Goal: Task Accomplishment & Management: Manage account settings

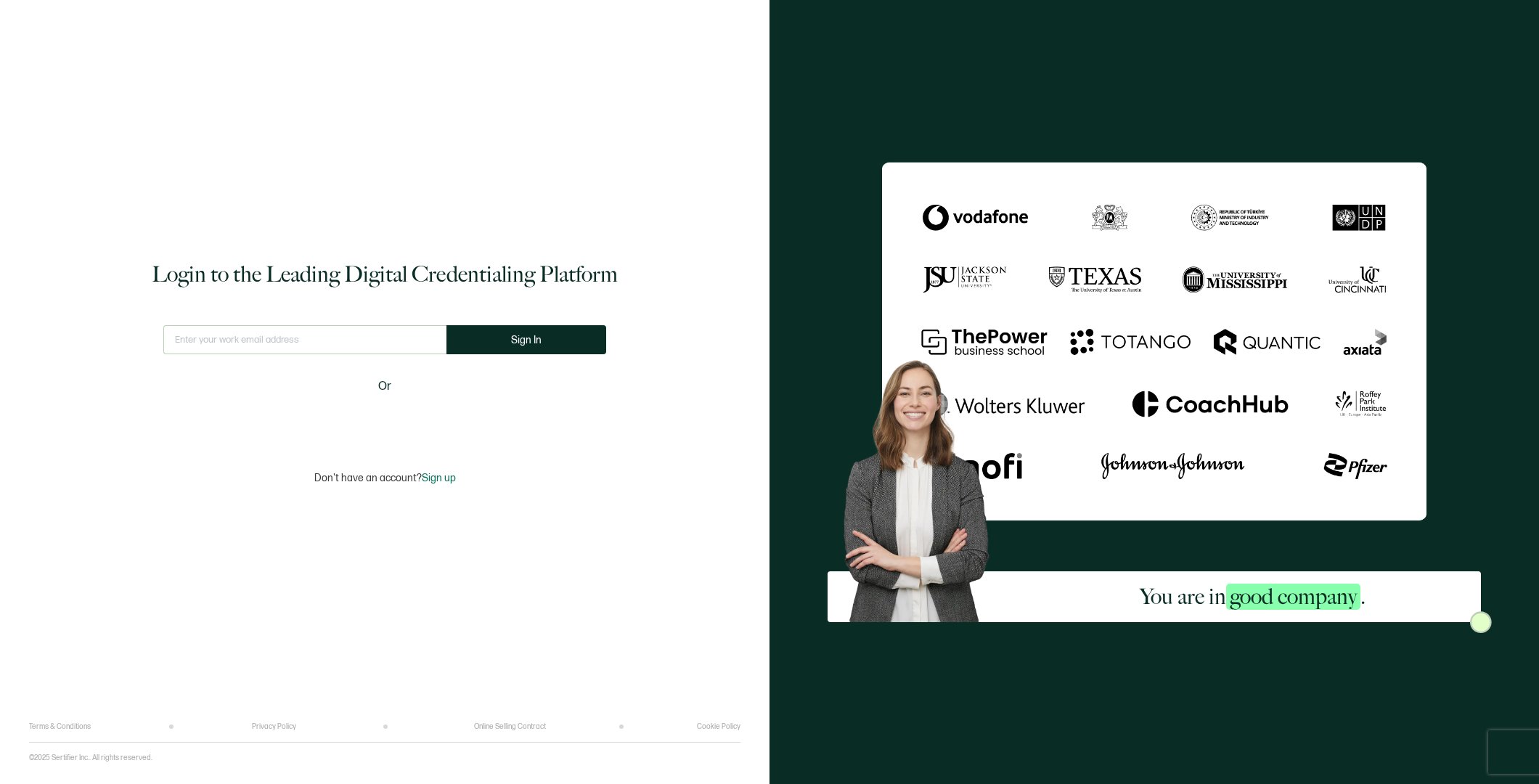
click at [320, 338] on input "text" at bounding box center [304, 339] width 283 height 29
type input "[EMAIL_ADDRESS][DOMAIN_NAME]"
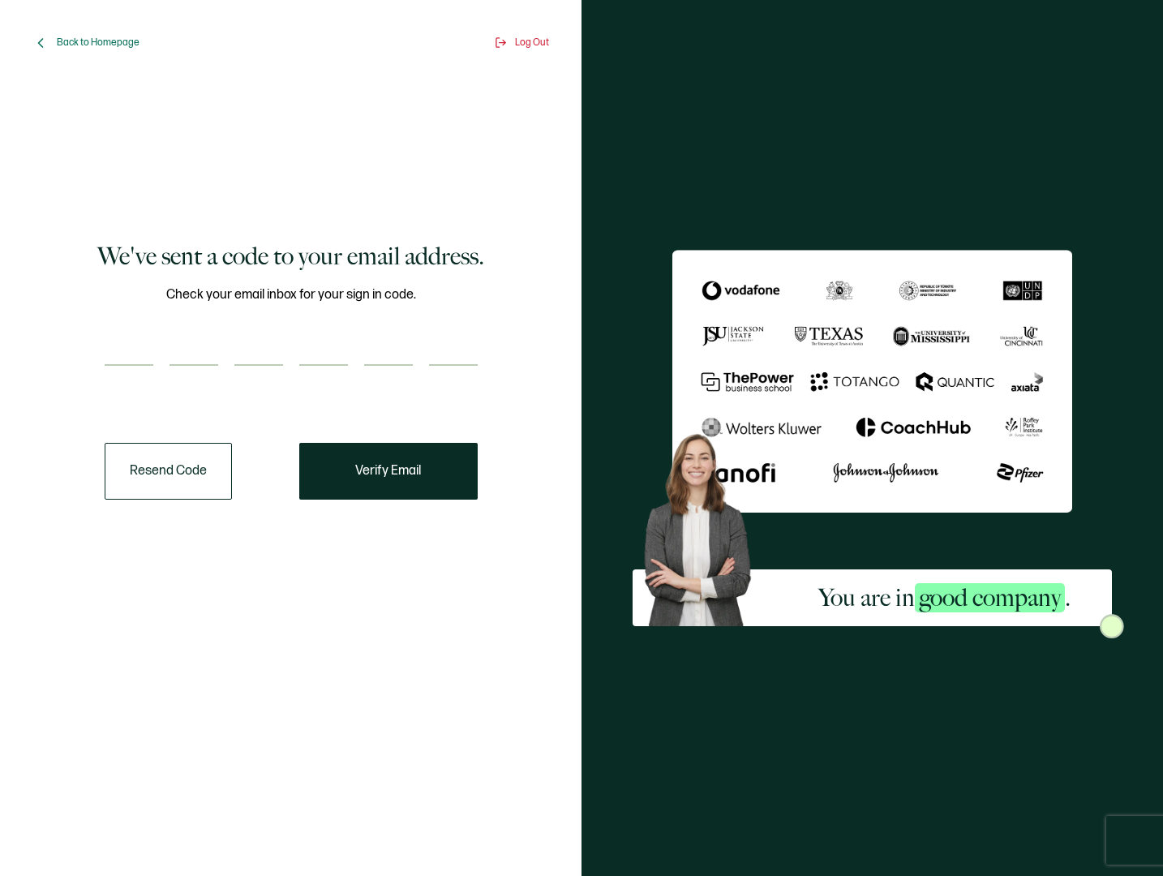
click at [137, 354] on input "number" at bounding box center [129, 349] width 49 height 32
paste input "2"
type input "2"
type input "5"
type input "2"
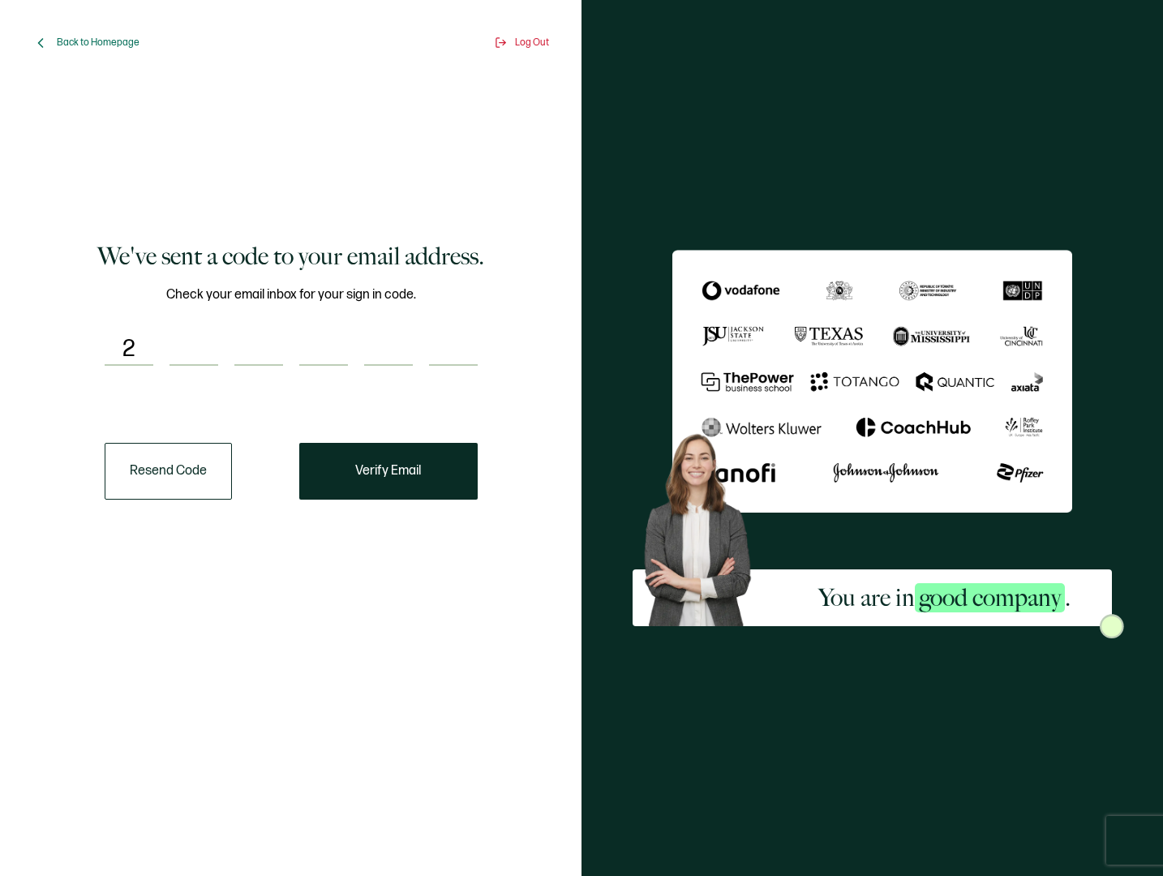
type input "0"
type input "9"
type input "8"
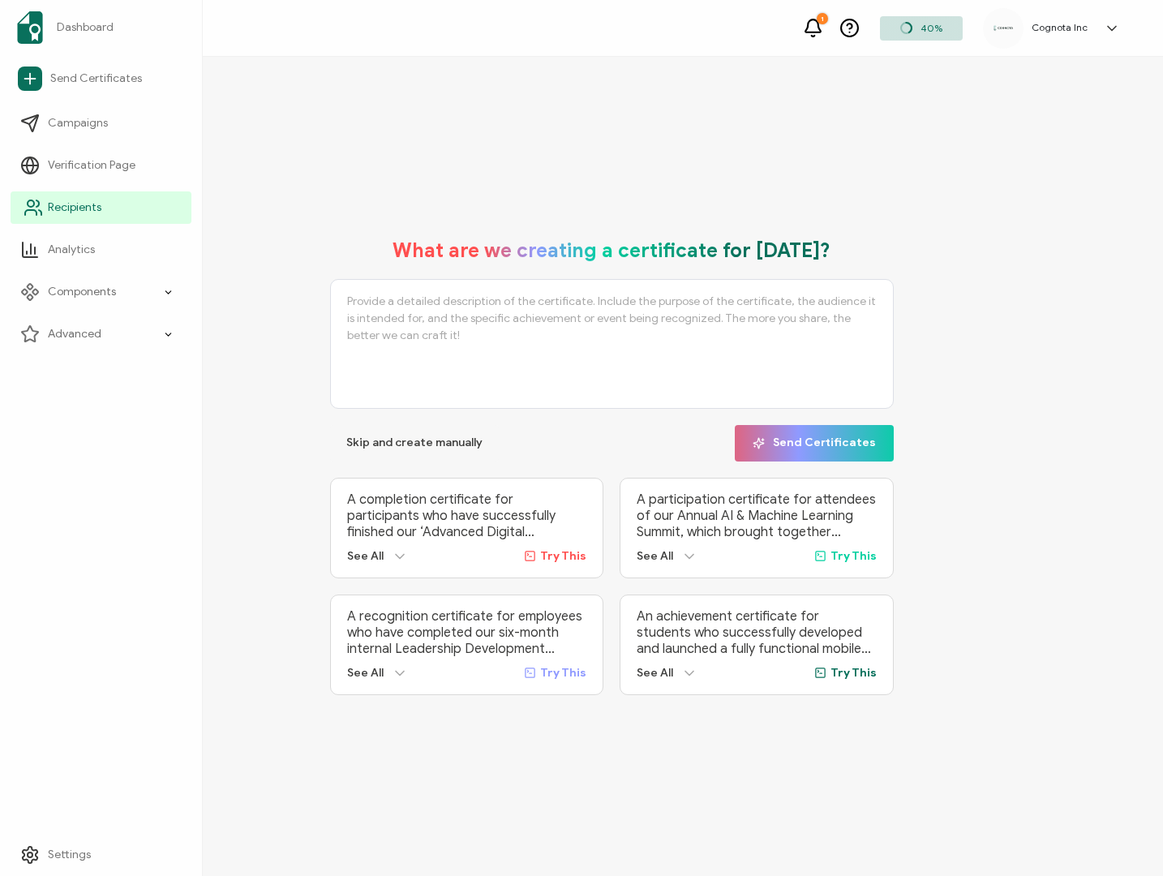
click at [118, 221] on link "Recipients" at bounding box center [101, 207] width 181 height 32
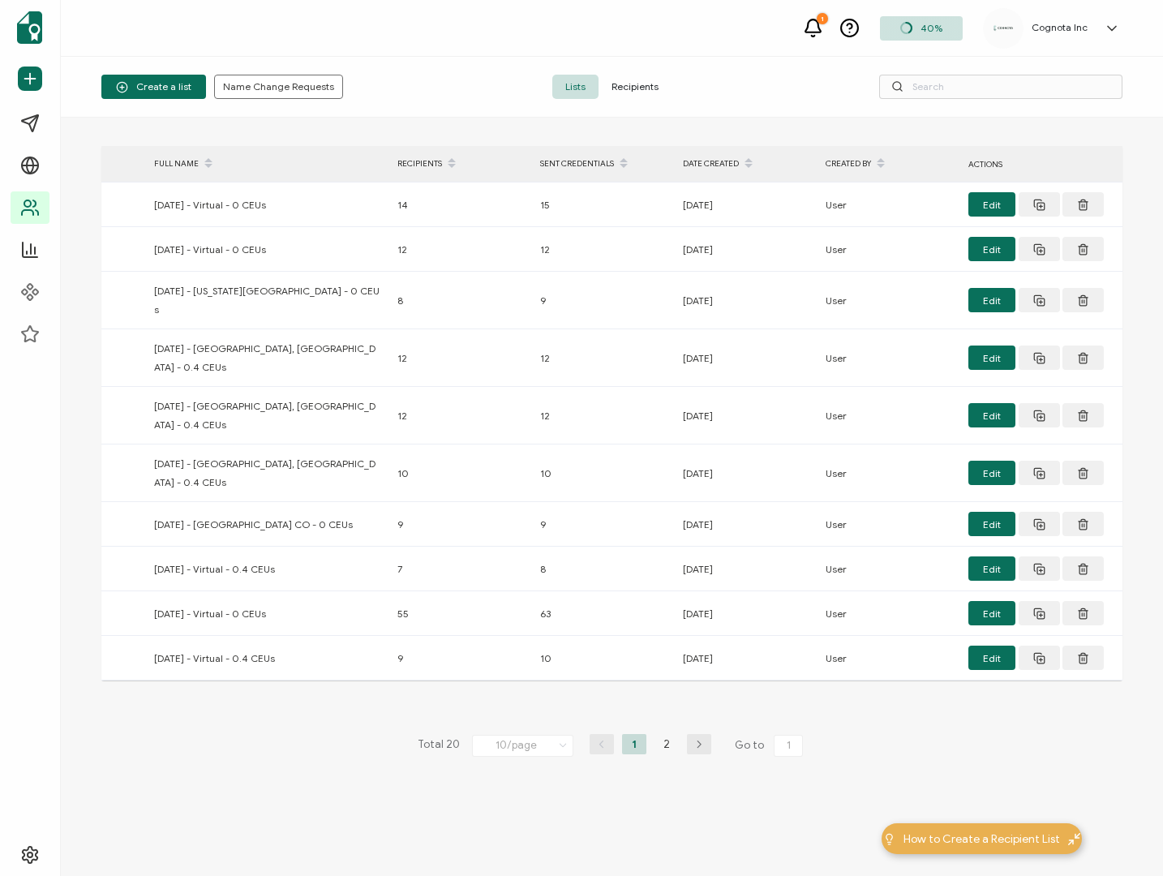
click at [637, 90] on span "Recipients" at bounding box center [634, 87] width 73 height 24
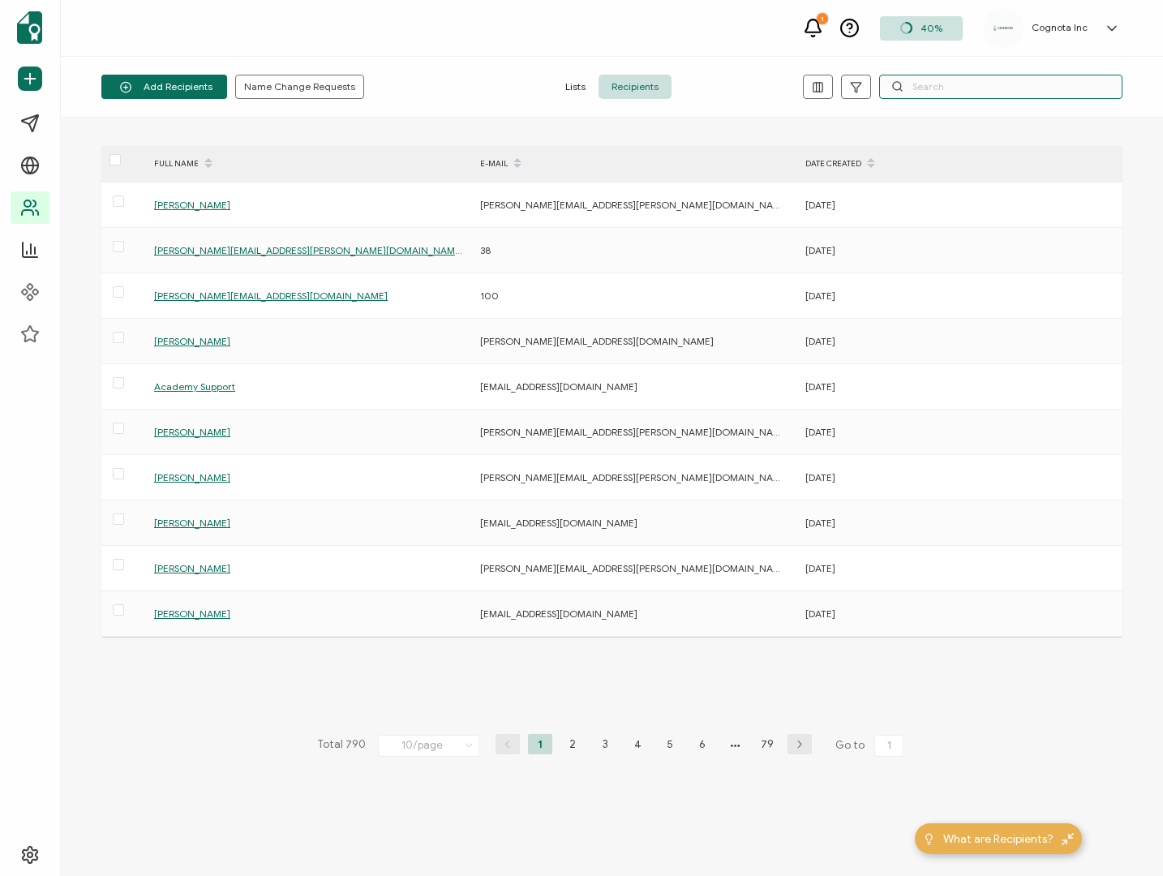
click at [940, 82] on input "text" at bounding box center [1000, 87] width 243 height 24
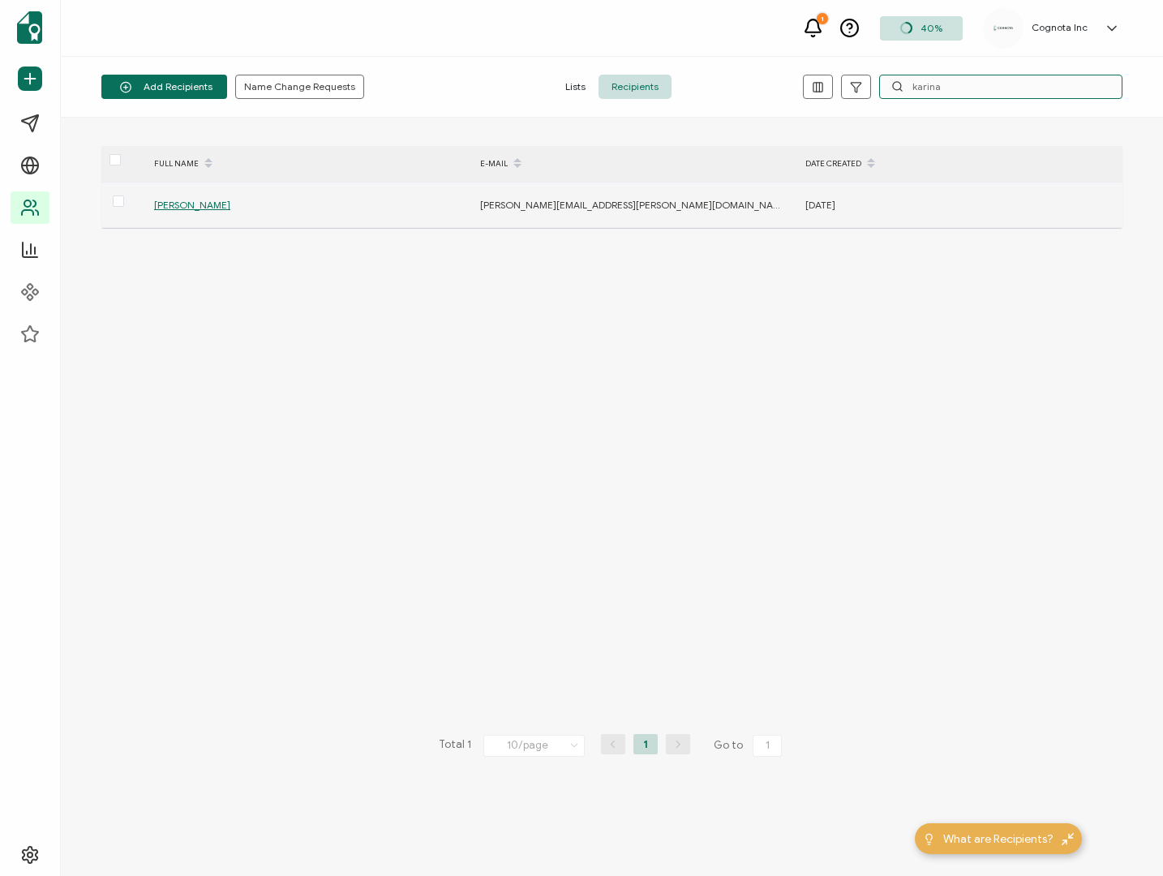
type input "karina"
click at [171, 208] on span "[PERSON_NAME]" at bounding box center [192, 205] width 76 height 12
